Goal: Task Accomplishment & Management: Complete application form

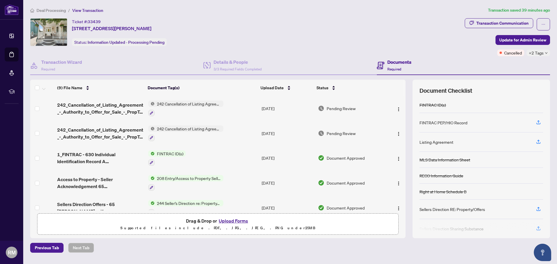
click at [544, 53] on div "+2 Tags" at bounding box center [539, 53] width 24 height 7
click at [436, 42] on div "Ticket #: 33439 [STREET_ADDRESS][PERSON_NAME] Status: Information Updated - Pro…" at bounding box center [246, 32] width 432 height 28
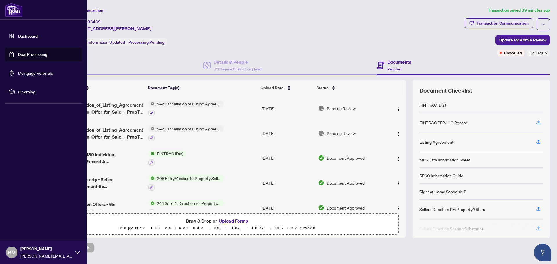
click at [25, 53] on link "Deal Processing" at bounding box center [32, 54] width 29 height 5
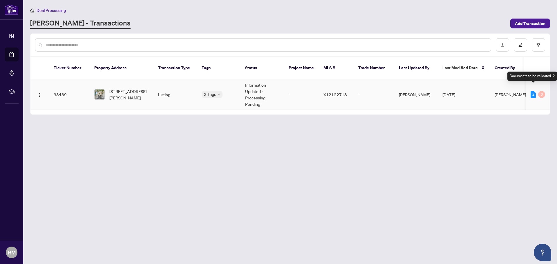
click at [534, 91] on div "2" at bounding box center [533, 94] width 5 height 7
click at [136, 89] on span "[STREET_ADDRESS][PERSON_NAME]" at bounding box center [128, 94] width 39 height 13
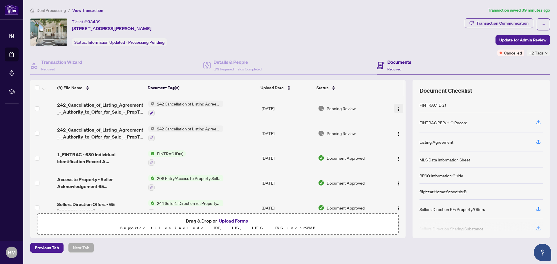
click at [398, 109] on img "button" at bounding box center [398, 109] width 5 height 5
click at [374, 124] on td "Pending Review" at bounding box center [351, 133] width 70 height 25
click at [397, 109] on img "button" at bounding box center [398, 109] width 5 height 5
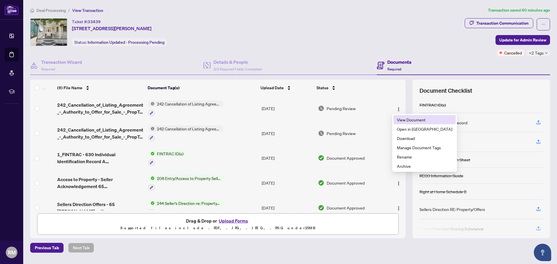
click at [399, 121] on span "View Document" at bounding box center [424, 120] width 55 height 6
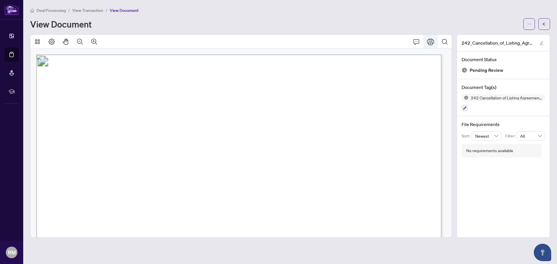
click at [431, 38] on icon "Print" at bounding box center [430, 41] width 7 height 7
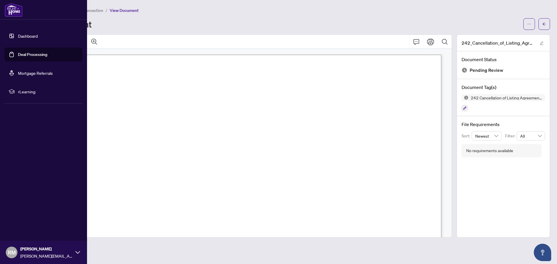
click at [18, 55] on link "Deal Processing" at bounding box center [32, 54] width 29 height 5
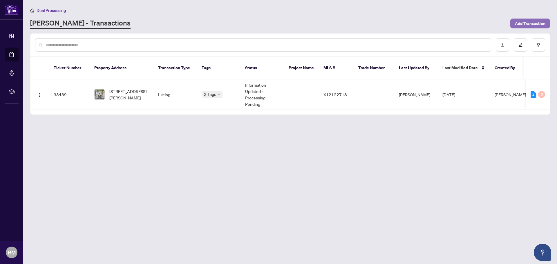
click at [530, 21] on span "Add Transaction" at bounding box center [530, 23] width 30 height 9
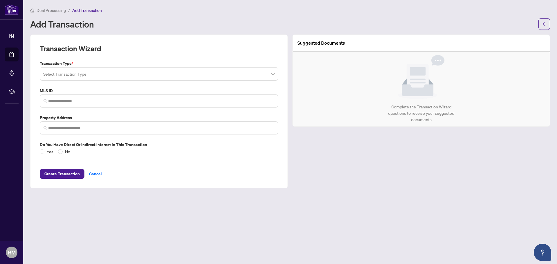
click at [271, 73] on span at bounding box center [159, 73] width 232 height 11
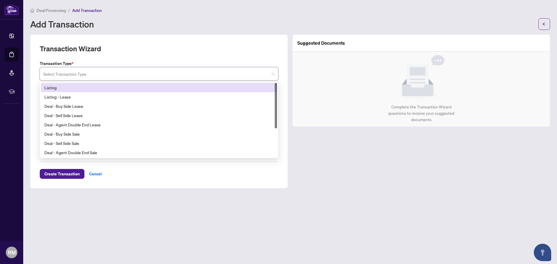
click at [145, 83] on div "Listing" at bounding box center [159, 87] width 236 height 9
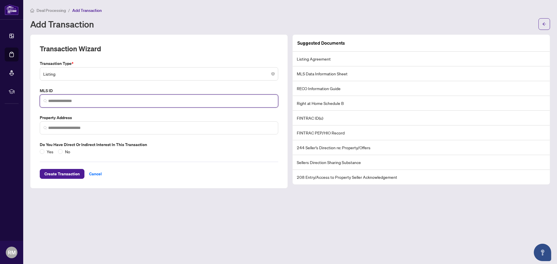
click at [59, 101] on input "search" at bounding box center [161, 101] width 226 height 6
paste input "*********"
type input "*********"
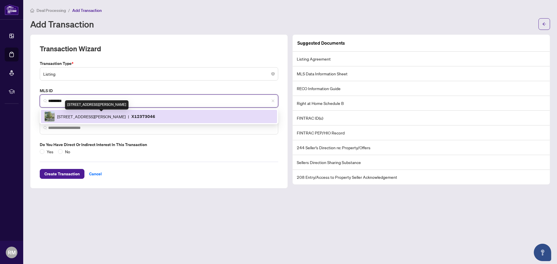
click at [71, 118] on span "[STREET_ADDRESS][PERSON_NAME]" at bounding box center [91, 116] width 68 height 6
type input "**********"
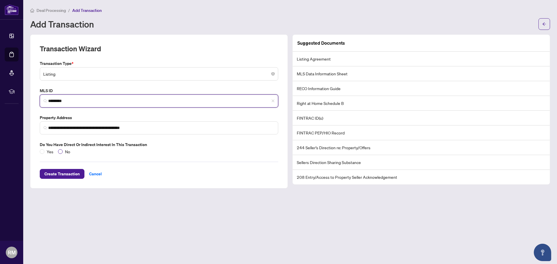
type input "*********"
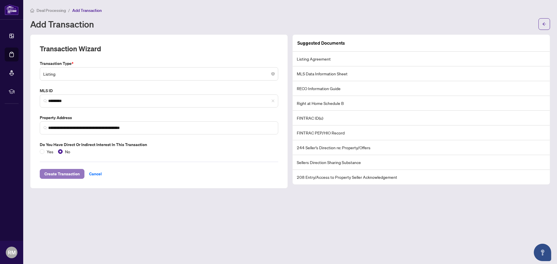
click at [74, 173] on span "Create Transaction" at bounding box center [61, 174] width 35 height 9
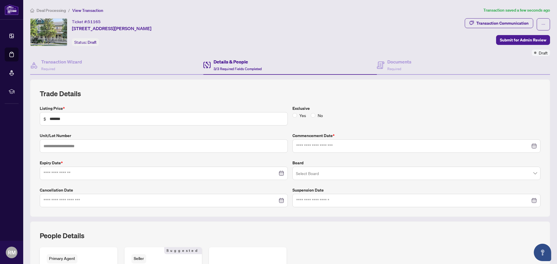
type input "**********"
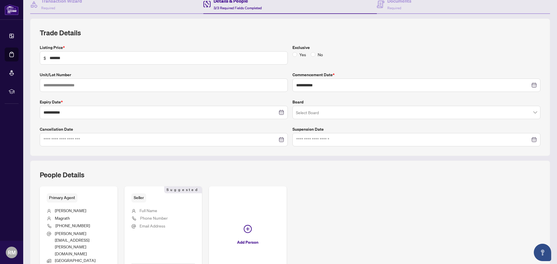
scroll to position [87, 0]
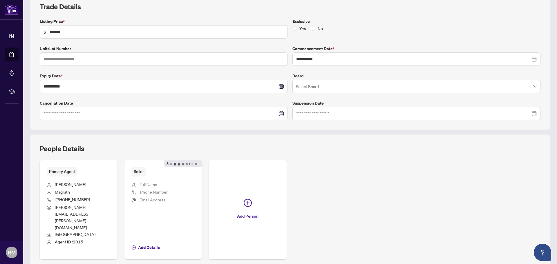
click at [532, 86] on span at bounding box center [416, 86] width 241 height 11
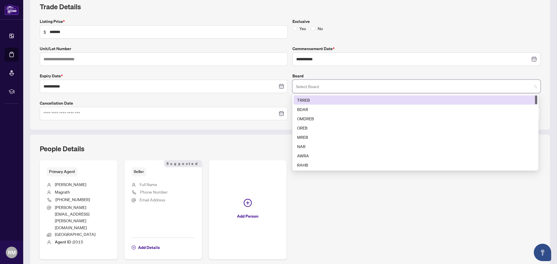
click at [487, 100] on div "TRREB" at bounding box center [415, 100] width 237 height 6
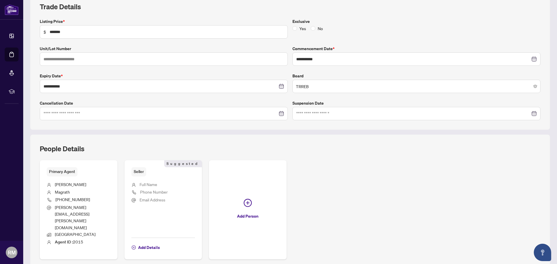
click at [390, 159] on div "People Details" at bounding box center [290, 152] width 501 height 16
